Goal: Transaction & Acquisition: Download file/media

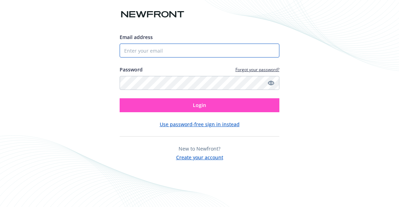
type input "6692340822"
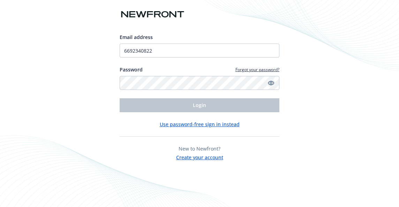
click at [269, 83] on icon "Show password" at bounding box center [271, 83] width 6 height 6
click at [213, 125] on button "Use password-free sign in instead" at bounding box center [200, 124] width 80 height 7
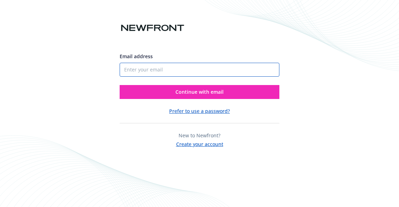
click at [188, 72] on input "Email address" at bounding box center [200, 70] width 160 height 14
type input "[EMAIL_ADDRESS][DOMAIN_NAME]"
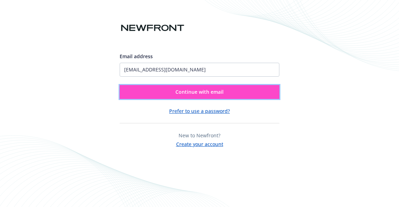
click at [214, 91] on span "Continue with email" at bounding box center [199, 92] width 48 height 7
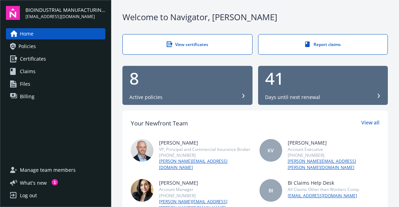
click at [159, 92] on div "8 Active policies" at bounding box center [187, 85] width 116 height 31
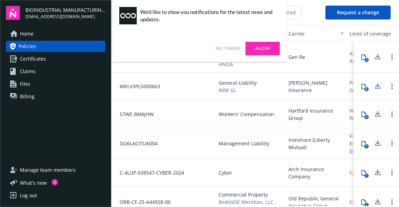
click at [265, 49] on link "Allow" at bounding box center [262, 48] width 34 height 13
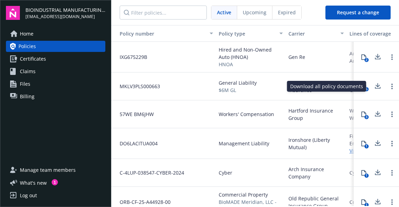
click at [375, 84] on icon at bounding box center [377, 85] width 5 height 4
